Goal: Information Seeking & Learning: Learn about a topic

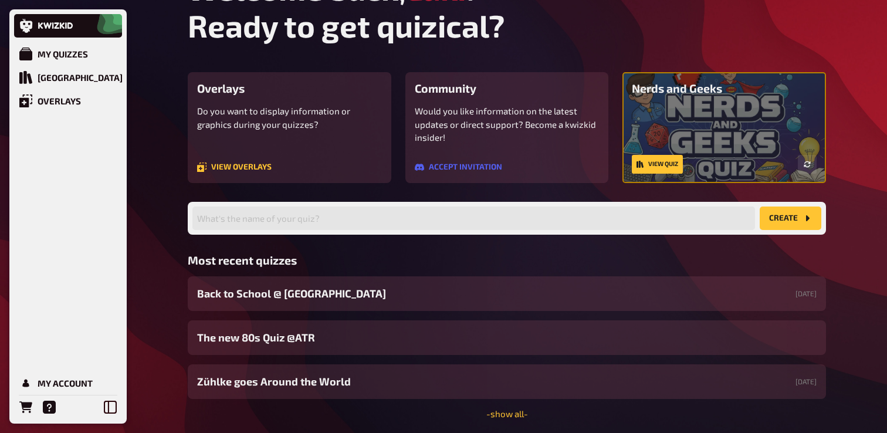
scroll to position [82, 0]
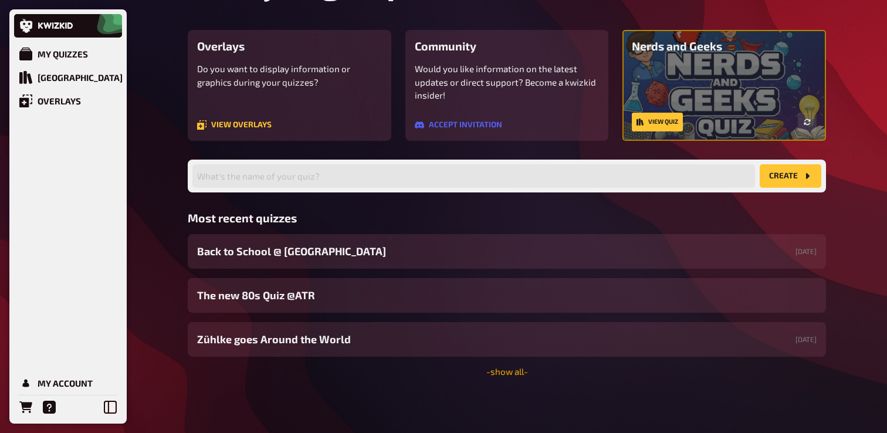
click at [498, 370] on link "- show all -" at bounding box center [508, 371] width 42 height 11
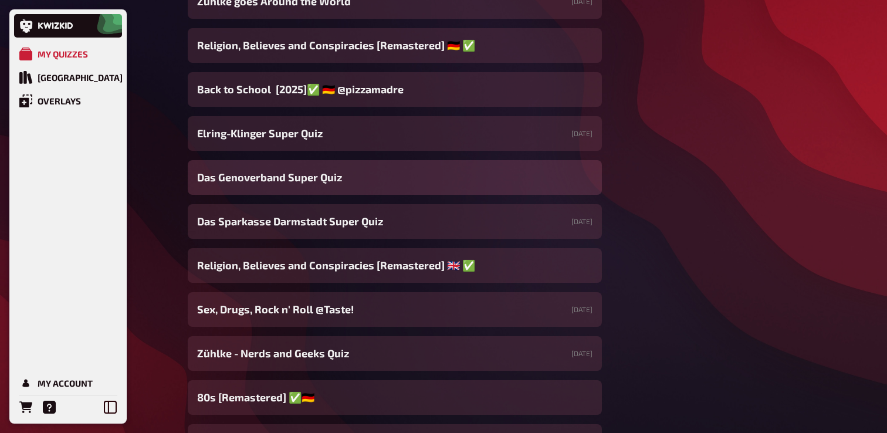
scroll to position [592, 0]
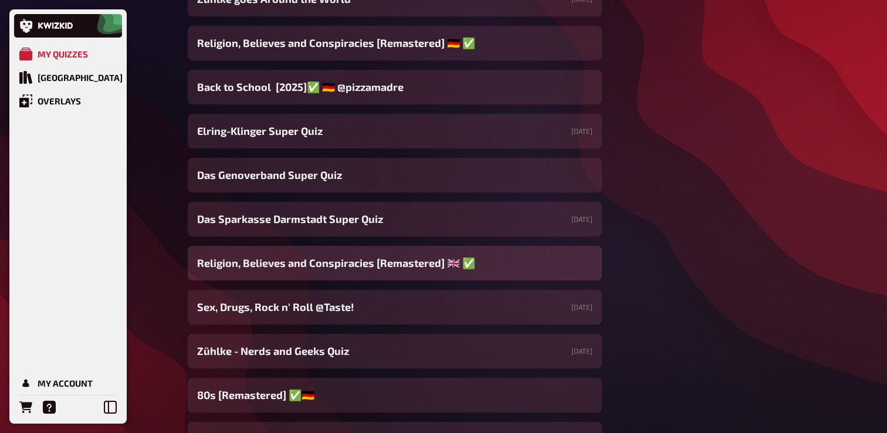
click at [350, 256] on span "Religion, Believes and Conspiracies [Remastered] ​🇬🇧 ​✅" at bounding box center [336, 263] width 278 height 16
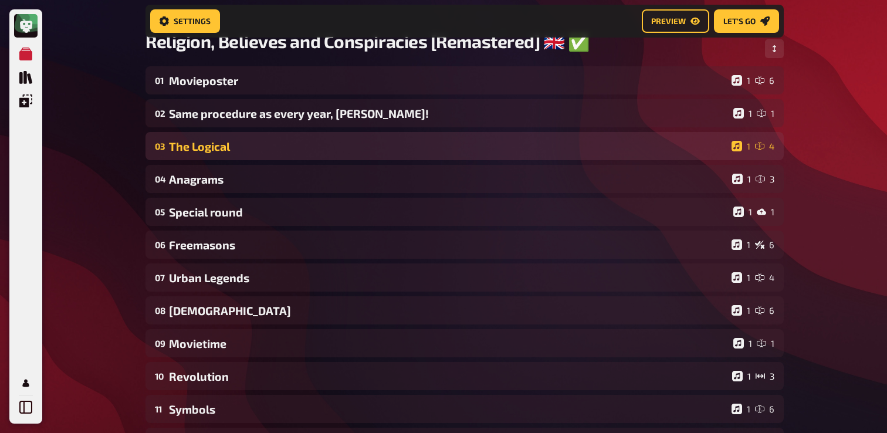
scroll to position [96, 0]
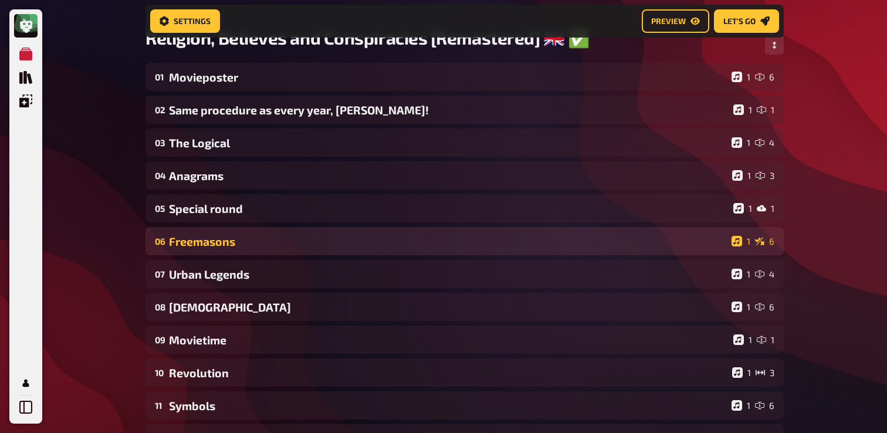
click at [258, 247] on div "Freemasons" at bounding box center [448, 241] width 558 height 13
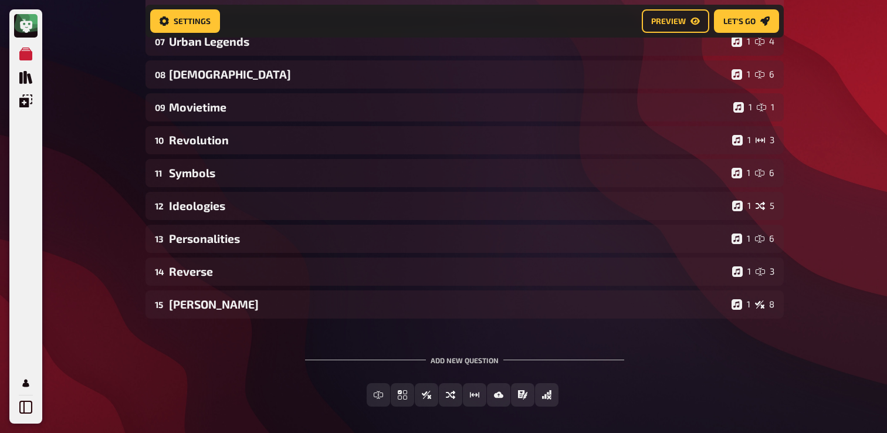
scroll to position [1289, 0]
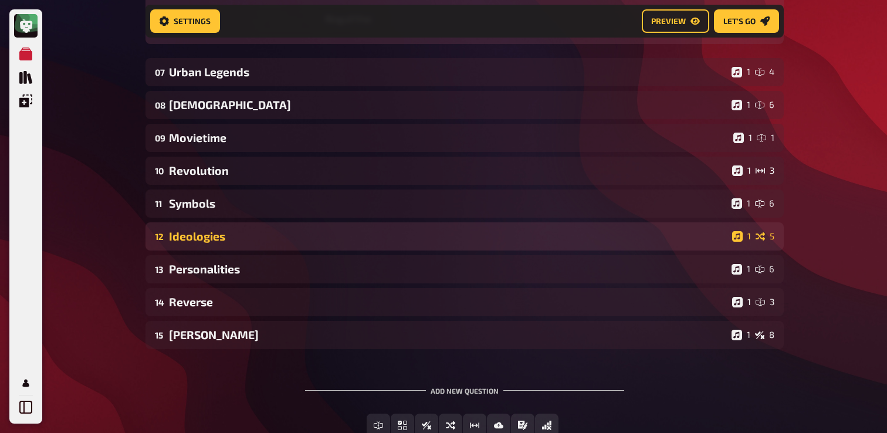
click at [260, 234] on div "Ideologies" at bounding box center [448, 235] width 559 height 13
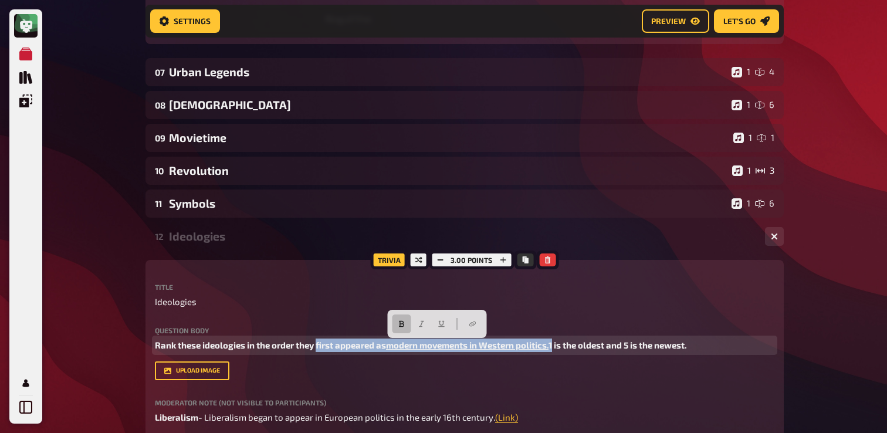
drag, startPoint x: 318, startPoint y: 346, endPoint x: 562, endPoint y: 343, distance: 244.8
click at [562, 343] on p "Rank these ideologies in the order they first appeared as modern movements in W…" at bounding box center [465, 345] width 620 height 13
copy p "first appeared as modern movements in Western politics."
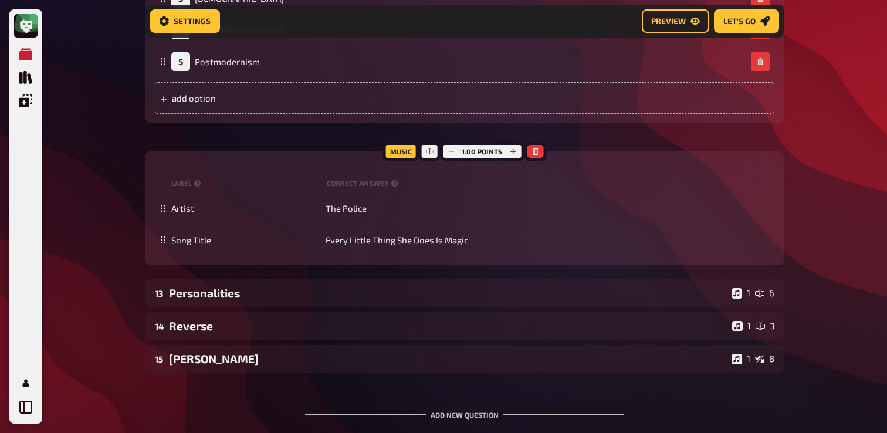
scroll to position [1960, 0]
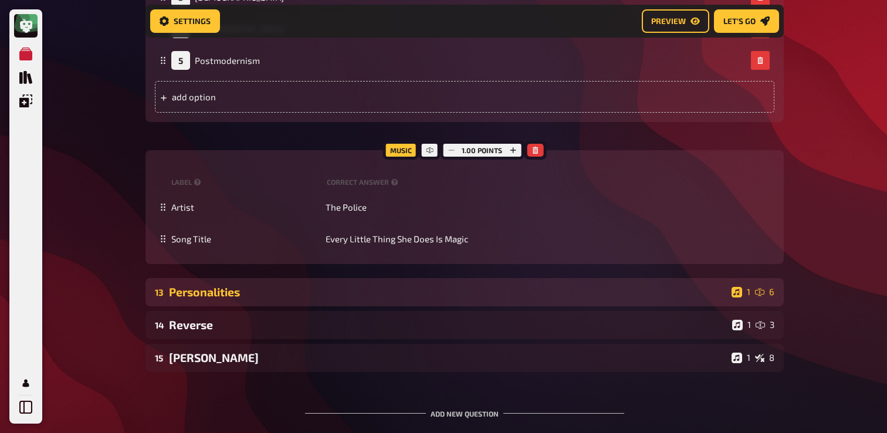
click at [206, 298] on div "Personalities" at bounding box center [448, 291] width 558 height 13
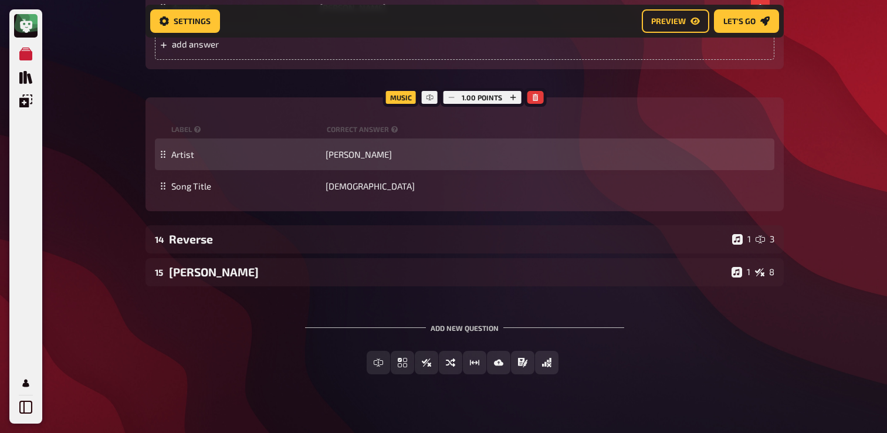
scroll to position [2963, 0]
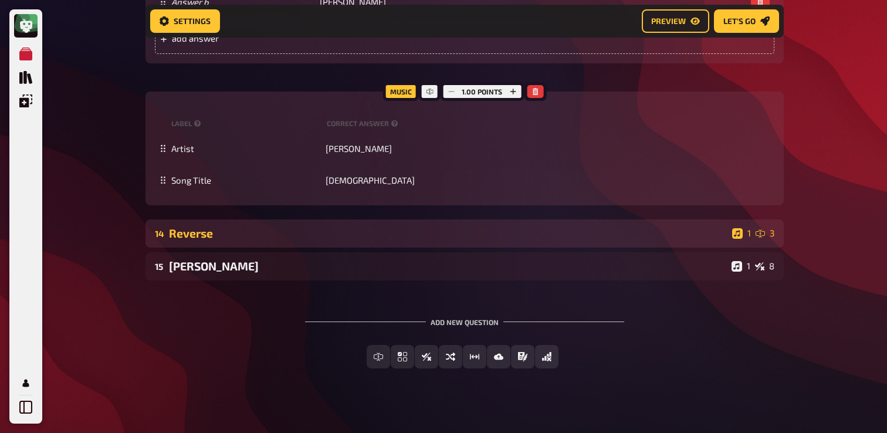
click at [249, 243] on div "14 Reverse 1 3" at bounding box center [465, 234] width 639 height 28
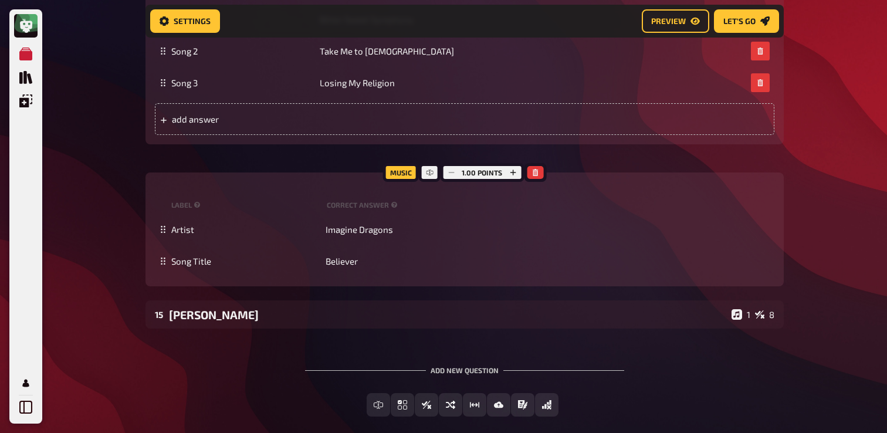
scroll to position [3480, 0]
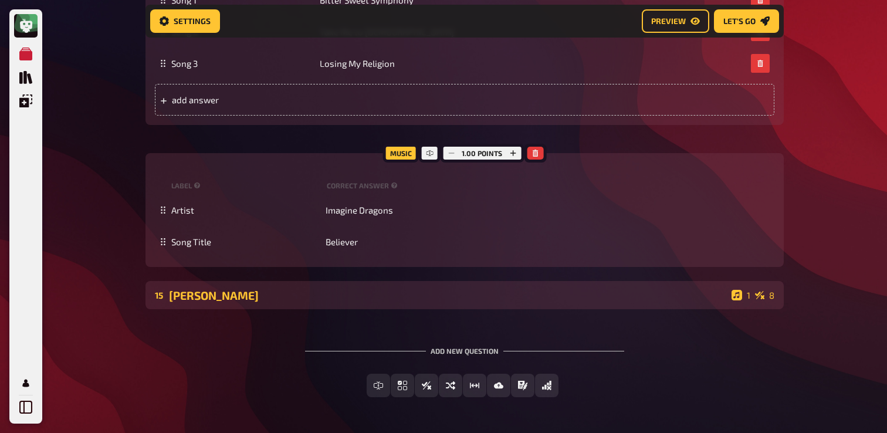
click at [313, 299] on div "[PERSON_NAME]" at bounding box center [448, 295] width 558 height 13
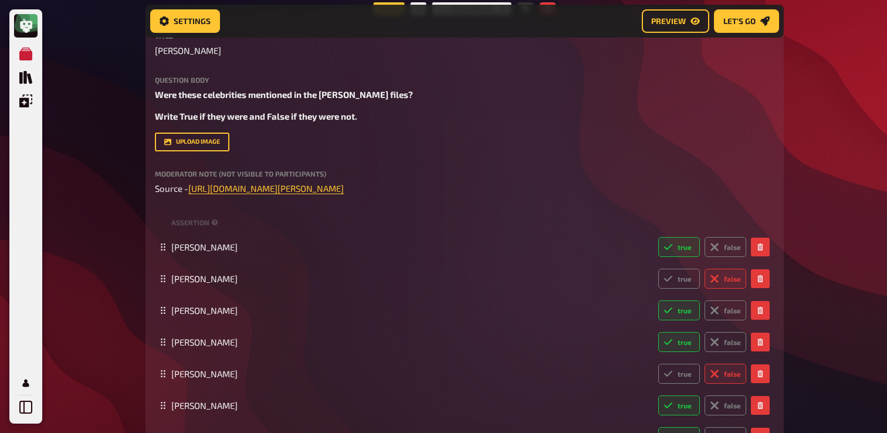
scroll to position [3787, 0]
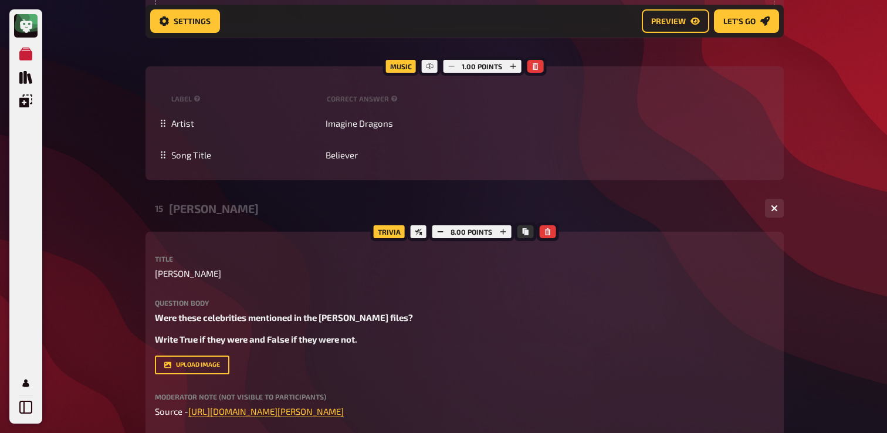
click at [232, 218] on div "15 [PERSON_NAME] 1 8" at bounding box center [465, 208] width 639 height 28
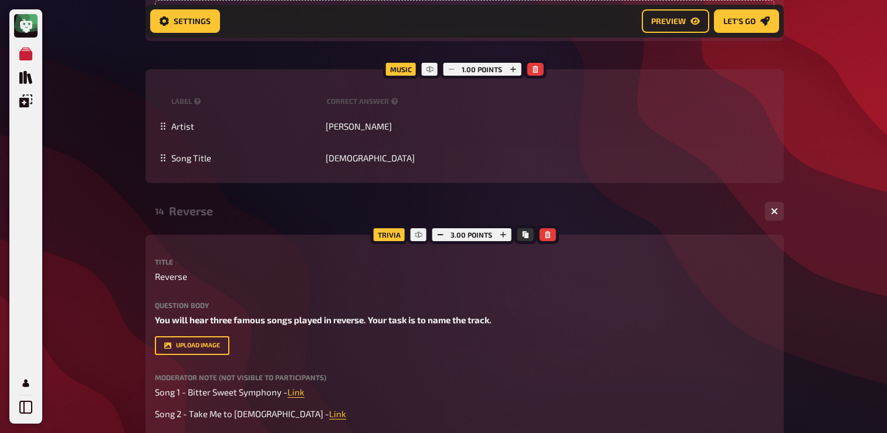
click at [234, 218] on div "Reverse" at bounding box center [462, 210] width 587 height 13
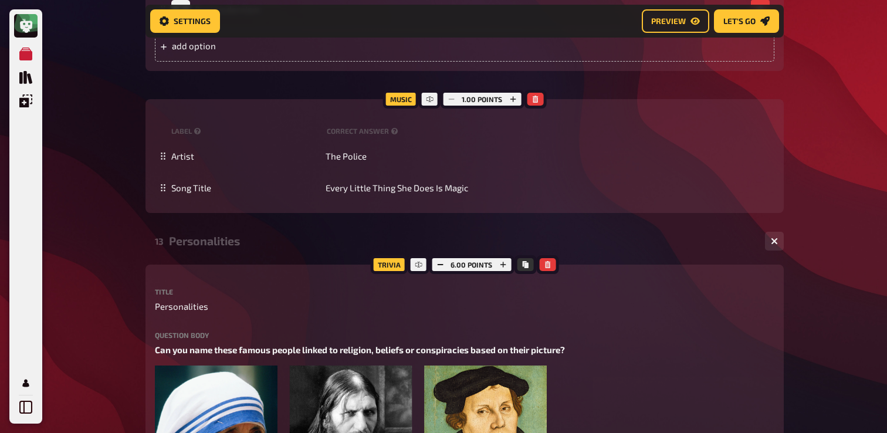
click at [211, 241] on div "Personalities" at bounding box center [462, 240] width 587 height 13
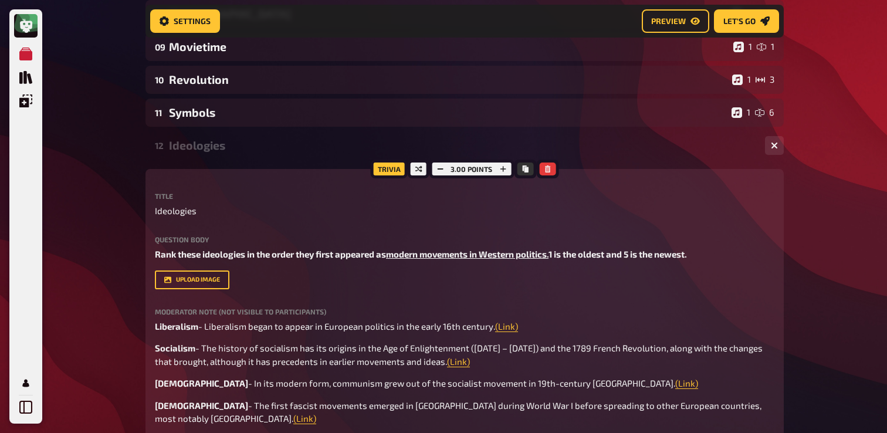
scroll to position [1306, 0]
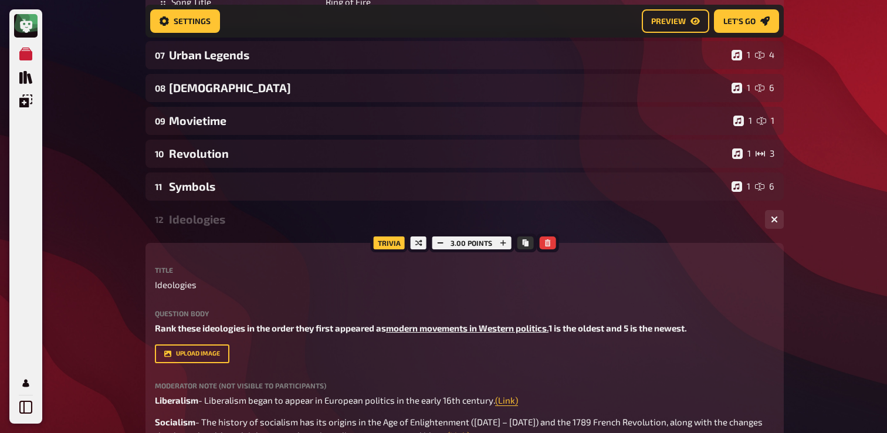
click at [198, 226] on div "Ideologies" at bounding box center [462, 218] width 587 height 13
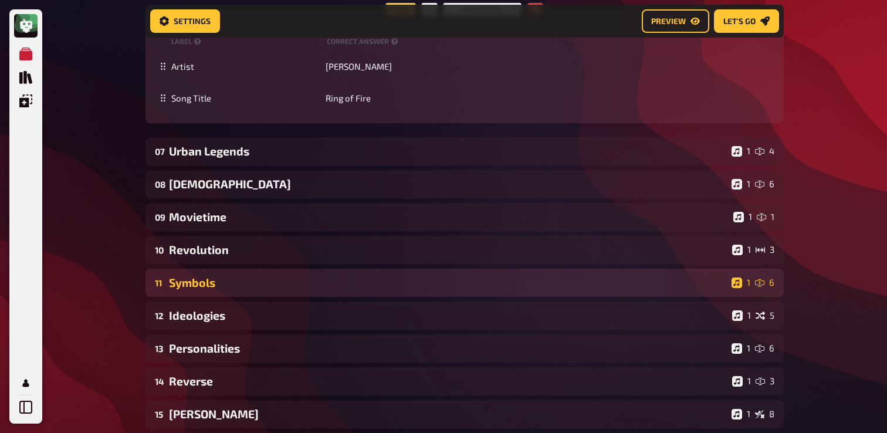
scroll to position [1198, 0]
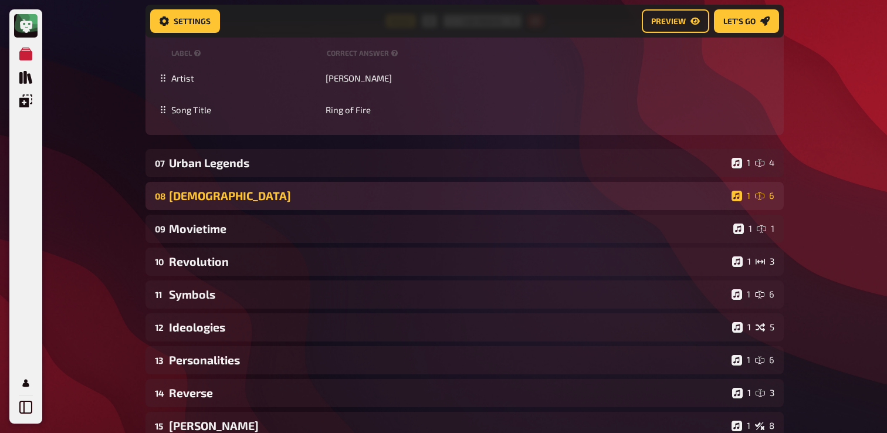
click at [208, 205] on div "08 [DEMOGRAPHIC_DATA] 1 6" at bounding box center [465, 196] width 639 height 28
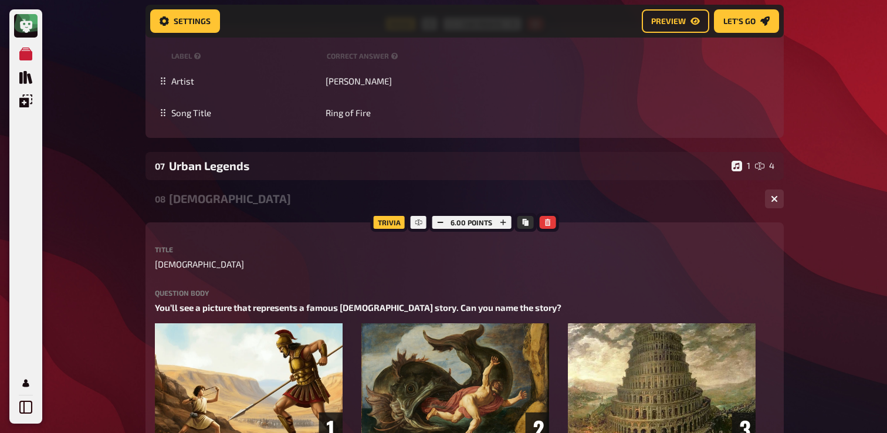
scroll to position [1187, 0]
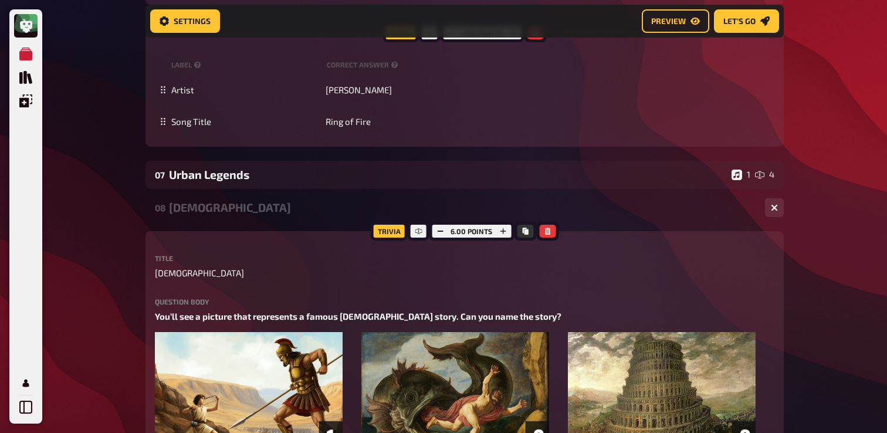
click at [204, 212] on div "[DEMOGRAPHIC_DATA]" at bounding box center [462, 207] width 587 height 13
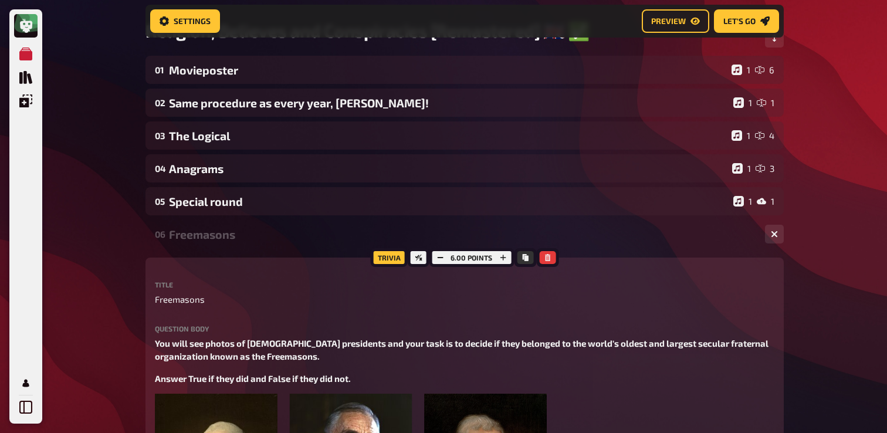
click at [199, 234] on div "Freemasons" at bounding box center [462, 234] width 587 height 13
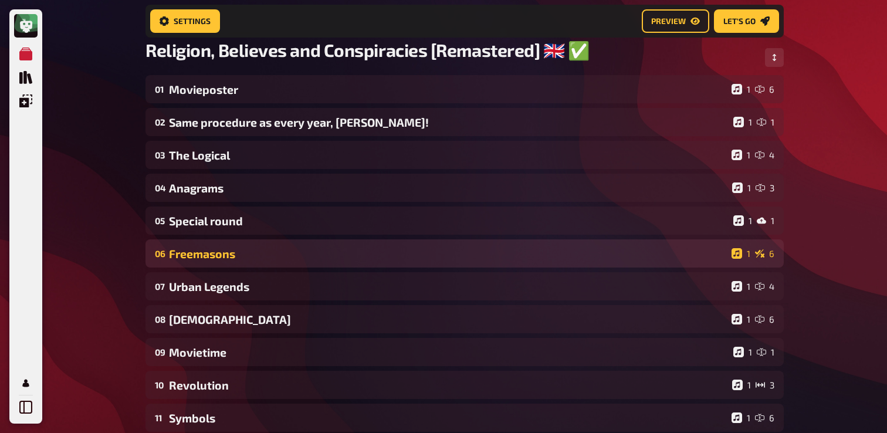
scroll to position [82, 0]
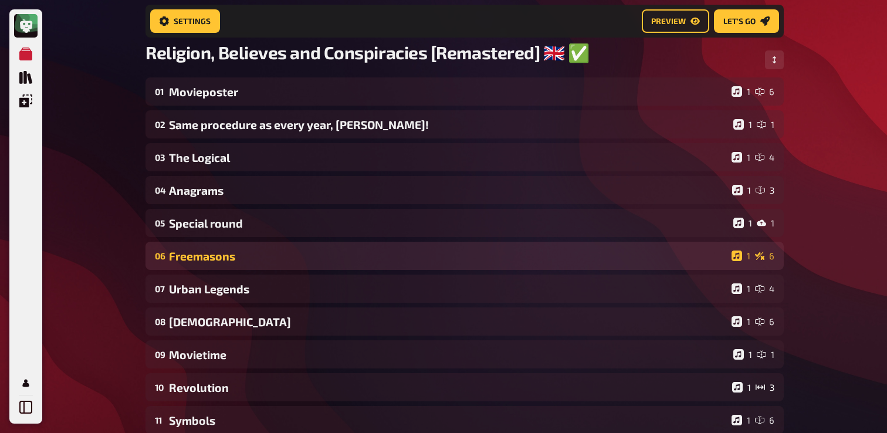
click at [193, 259] on div "Freemasons" at bounding box center [448, 255] width 558 height 13
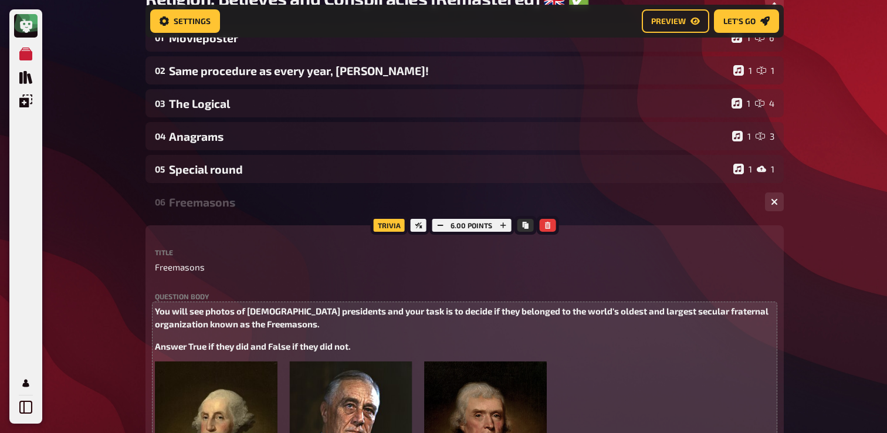
scroll to position [140, 0]
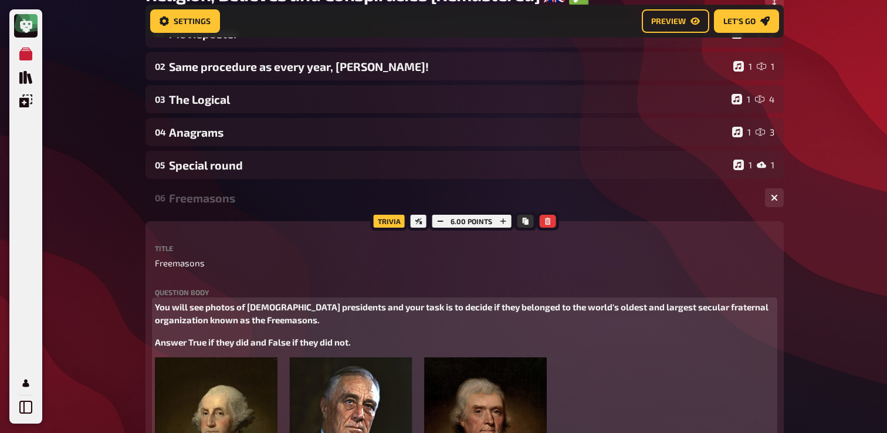
click at [262, 323] on span "You will see photos of [DEMOGRAPHIC_DATA] presidents and your task is to decide…" at bounding box center [463, 314] width 616 height 24
click at [295, 318] on p "You will see photos of [DEMOGRAPHIC_DATA] presidents and your task is to decide…" at bounding box center [465, 313] width 620 height 26
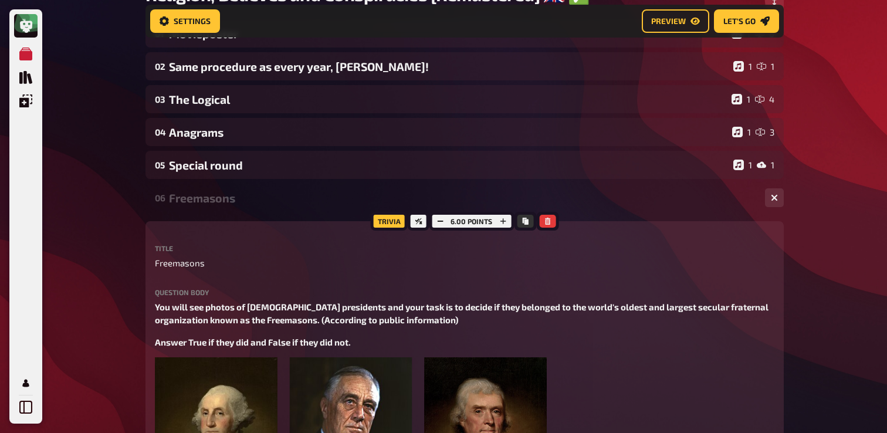
click at [232, 202] on div "Freemasons" at bounding box center [462, 197] width 587 height 13
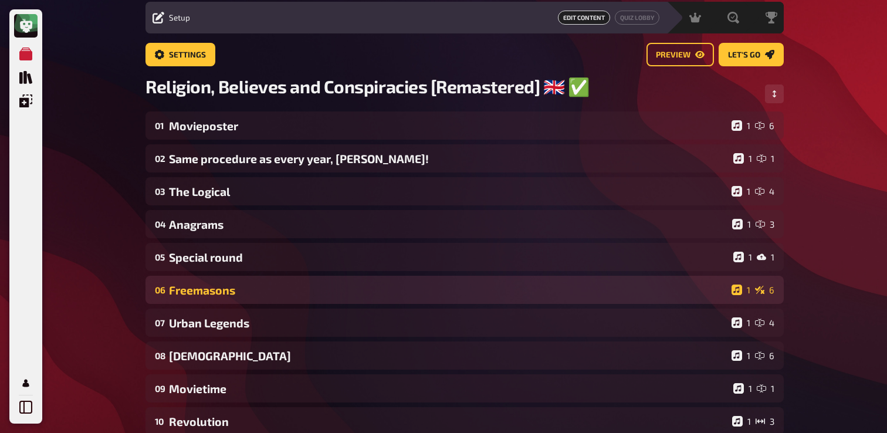
scroll to position [37, 0]
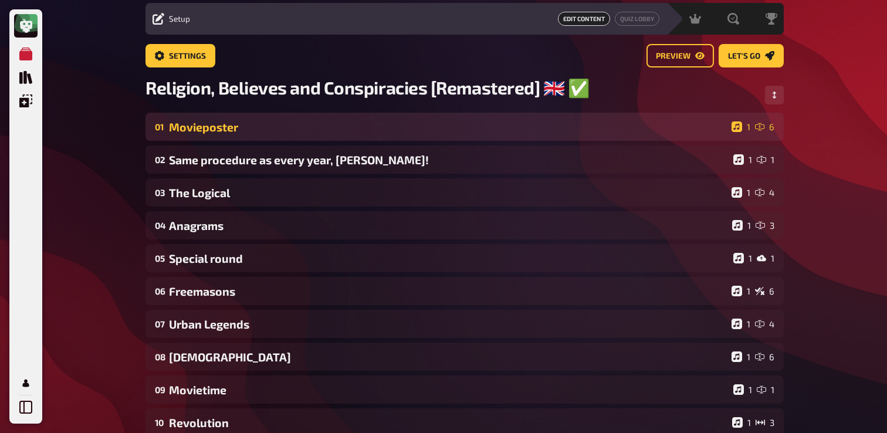
click at [267, 135] on div "01 Movieposter 1 6" at bounding box center [465, 127] width 639 height 28
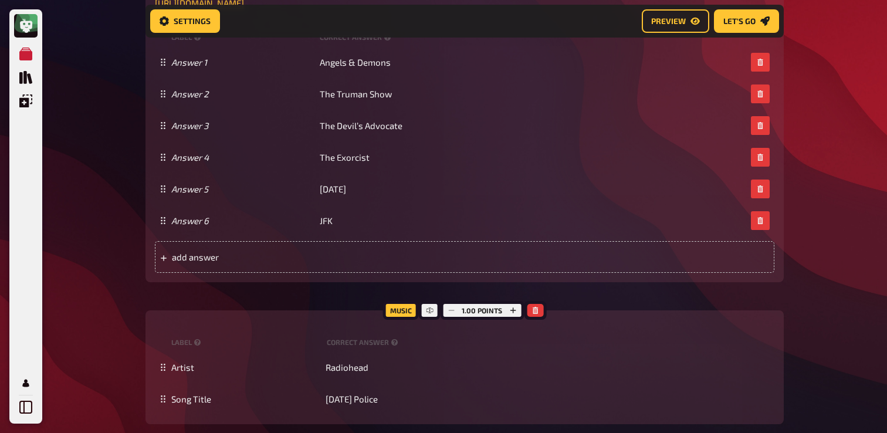
scroll to position [0, 0]
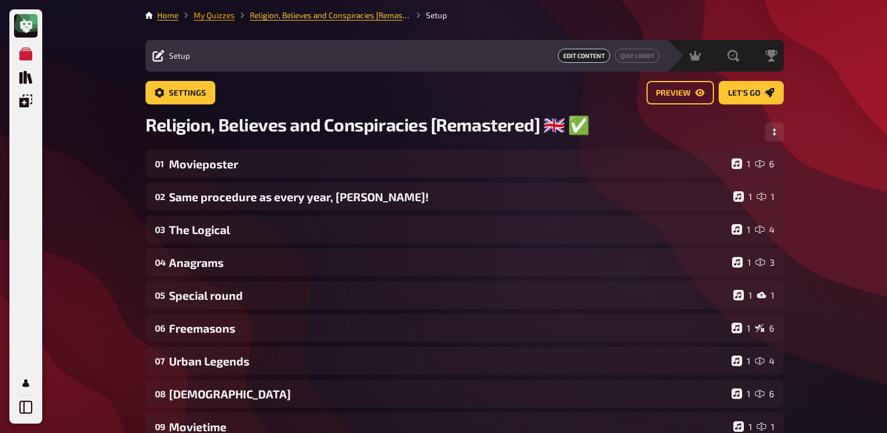
click at [219, 14] on link "My Quizzes" at bounding box center [214, 15] width 41 height 9
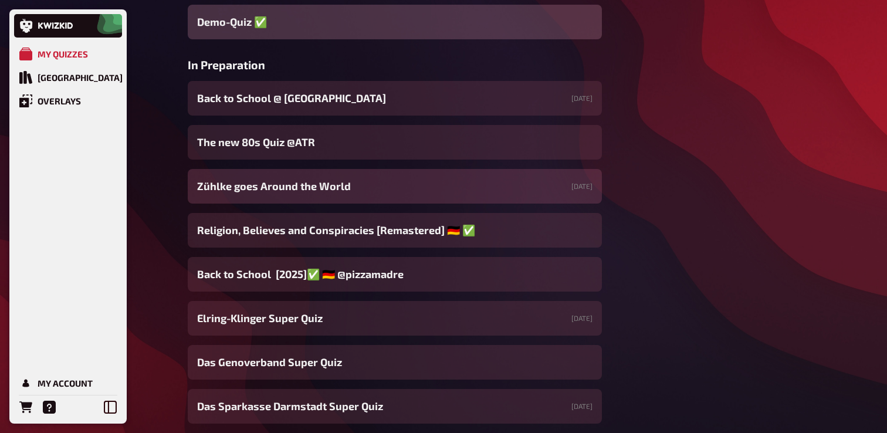
scroll to position [406, 0]
